Goal: Information Seeking & Learning: Learn about a topic

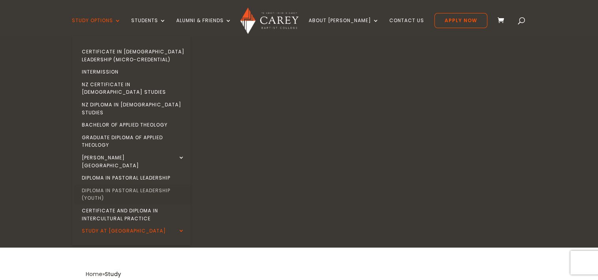
click at [111, 184] on link "Diploma in Pastoral Leadership (Youth)" at bounding box center [133, 194] width 119 height 20
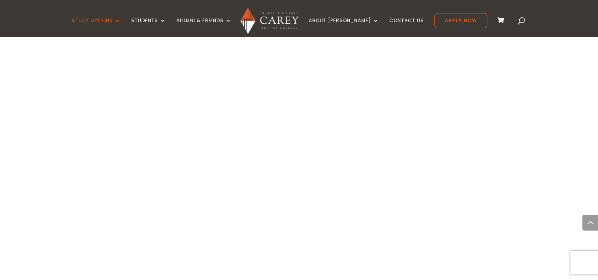
scroll to position [806, 0]
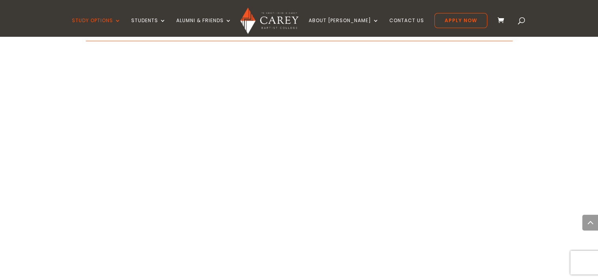
click at [549, 166] on div "Home » Study » Diploma in Pastoral Leadership (Youth) About the programme Has G…" at bounding box center [299, 158] width 598 height 1353
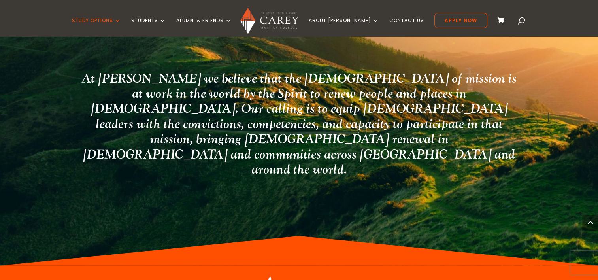
scroll to position [1739, 0]
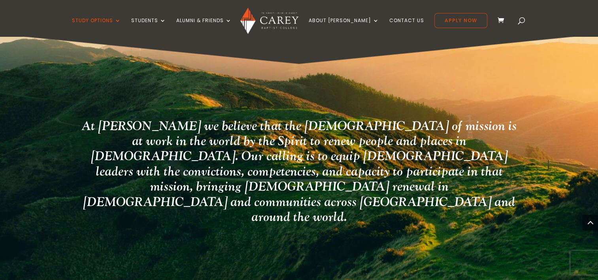
click at [442, 19] on link "Apply Now" at bounding box center [460, 20] width 53 height 15
click at [343, 160] on h2 "At [PERSON_NAME] we believe that the [DEMOGRAPHIC_DATA] of mission is at work i…" at bounding box center [299, 174] width 442 height 110
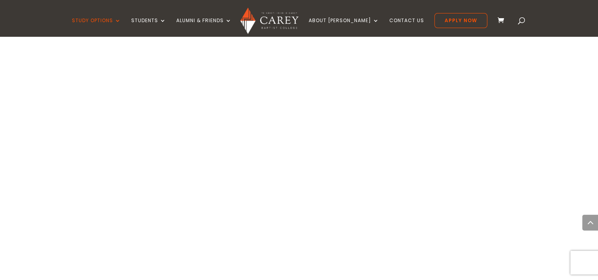
scroll to position [838, 0]
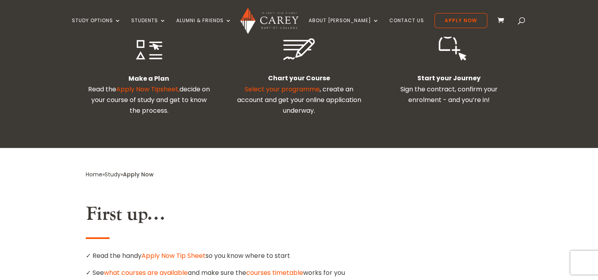
scroll to position [316, 0]
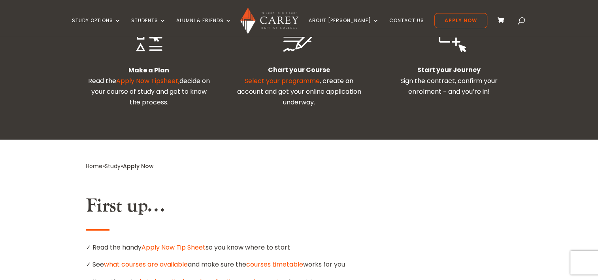
click at [210, 277] on link "admission criteria and application requirements" at bounding box center [207, 281] width 149 height 9
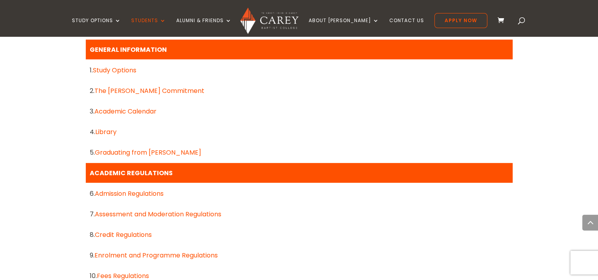
scroll to position [427, 0]
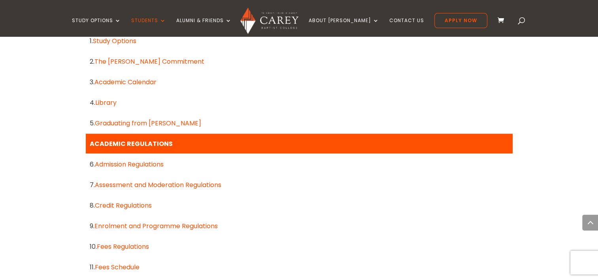
click at [132, 167] on link "Admission Regulations" at bounding box center [129, 164] width 69 height 9
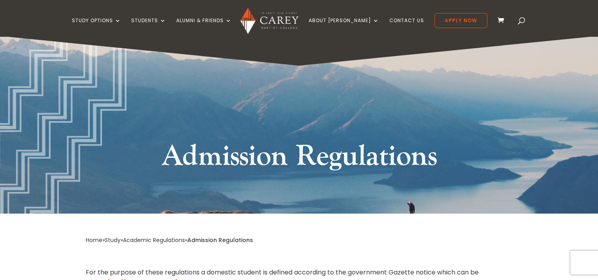
click at [167, 240] on link "Academic Regulations" at bounding box center [154, 240] width 62 height 8
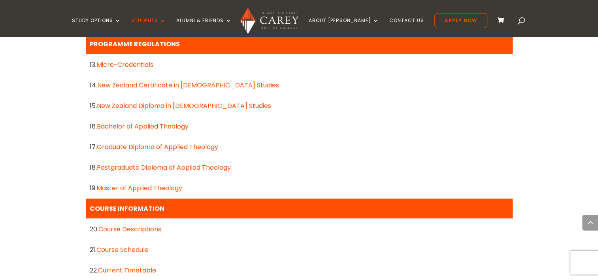
scroll to position [680, 0]
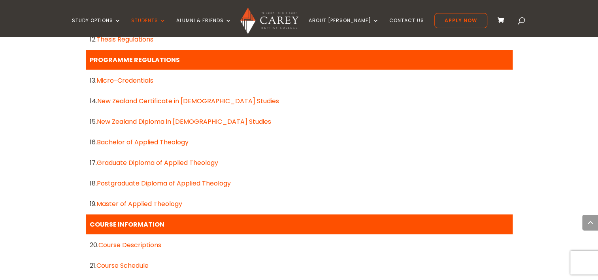
click at [149, 77] on link "Micro-Credentials" at bounding box center [124, 80] width 57 height 9
click at [204, 122] on link "New Zealand Diploma in [DEMOGRAPHIC_DATA] Studies" at bounding box center [184, 121] width 174 height 9
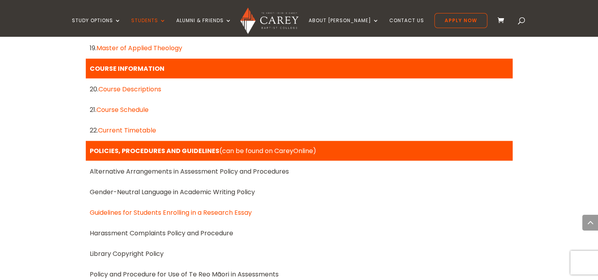
scroll to position [838, 0]
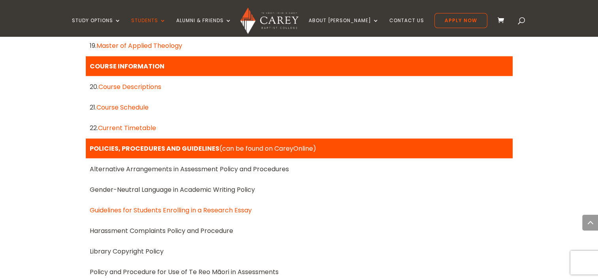
click at [145, 87] on link "Course Descriptions" at bounding box center [129, 86] width 63 height 9
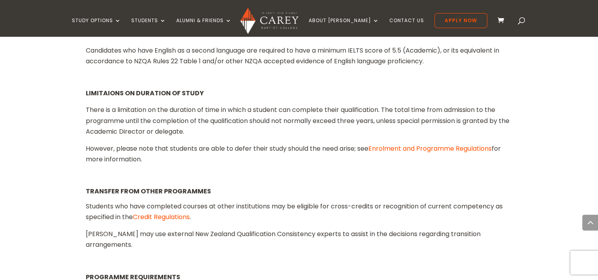
scroll to position [1297, 0]
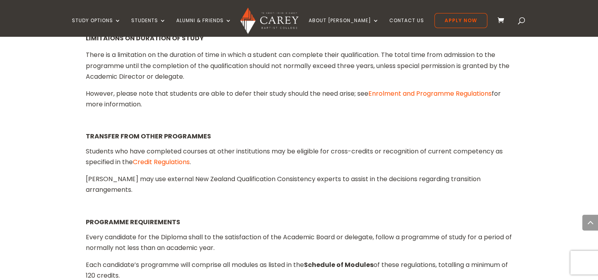
click at [409, 94] on link "Enrolment and Programme Regulations" at bounding box center [429, 93] width 123 height 9
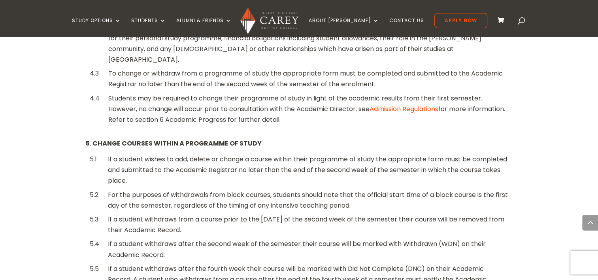
scroll to position [751, 0]
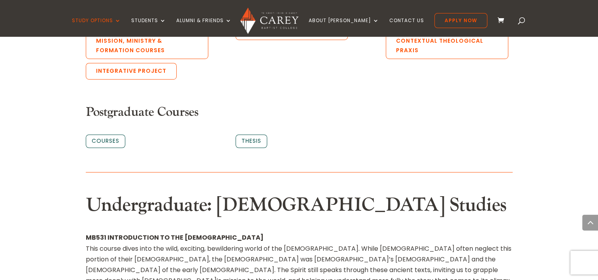
scroll to position [522, 0]
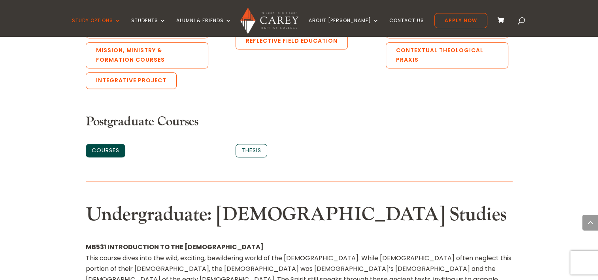
click at [98, 144] on link "Courses" at bounding box center [106, 150] width 40 height 13
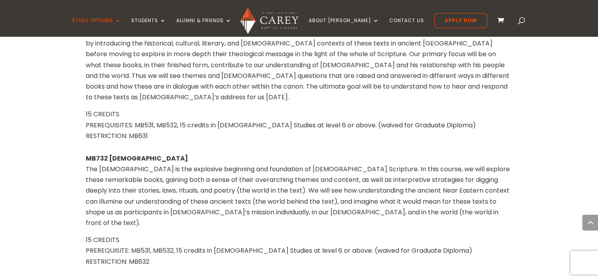
scroll to position [2192, 0]
